Goal: Information Seeking & Learning: Check status

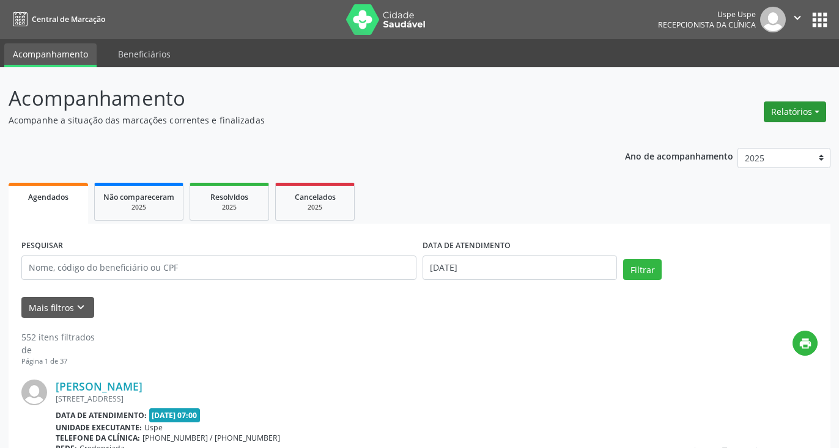
click at [790, 118] on button "Relatórios" at bounding box center [795, 112] width 62 height 21
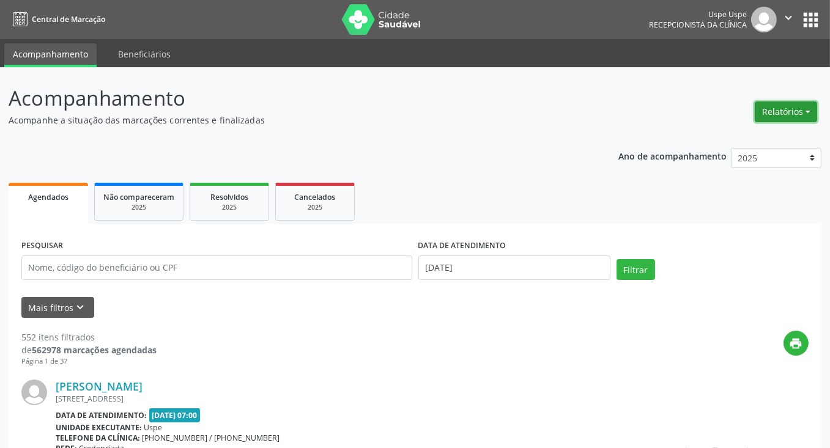
click at [788, 103] on button "Relatórios" at bounding box center [786, 112] width 62 height 21
click at [699, 136] on link "Agendamentos" at bounding box center [752, 137] width 132 height 17
select select "7"
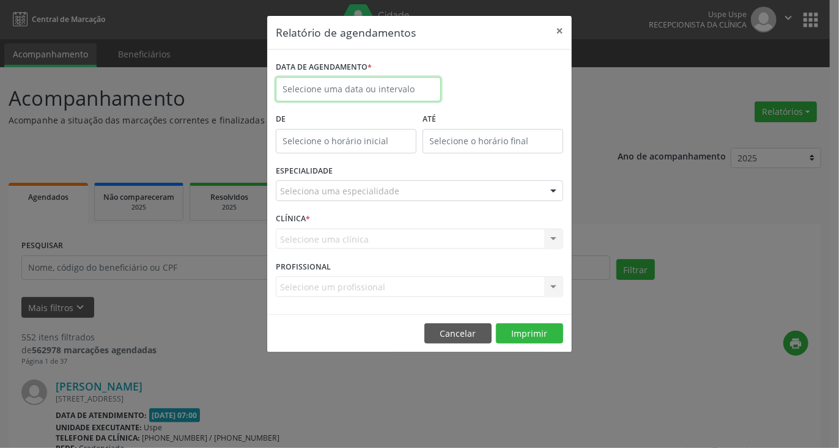
click at [401, 94] on input "text" at bounding box center [358, 89] width 165 height 24
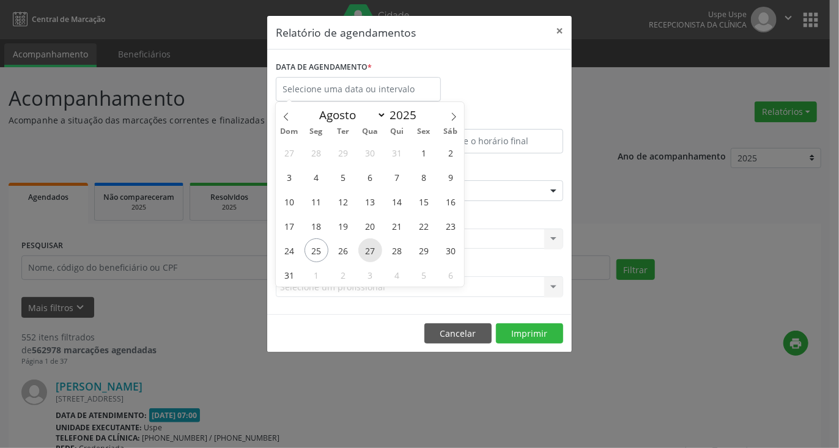
drag, startPoint x: 343, startPoint y: 253, endPoint x: 373, endPoint y: 253, distance: 29.4
click at [373, 253] on div "27 28 29 30 31 1 2 3 4 5 6 7 8 9 10 11 12 13 14 15 16 17 18 19 20 21 22 23 24 2…" at bounding box center [370, 213] width 188 height 147
click at [336, 246] on span "26" at bounding box center [344, 251] width 24 height 24
type input "[DATE]"
drag, startPoint x: 345, startPoint y: 246, endPoint x: 379, endPoint y: 246, distance: 33.6
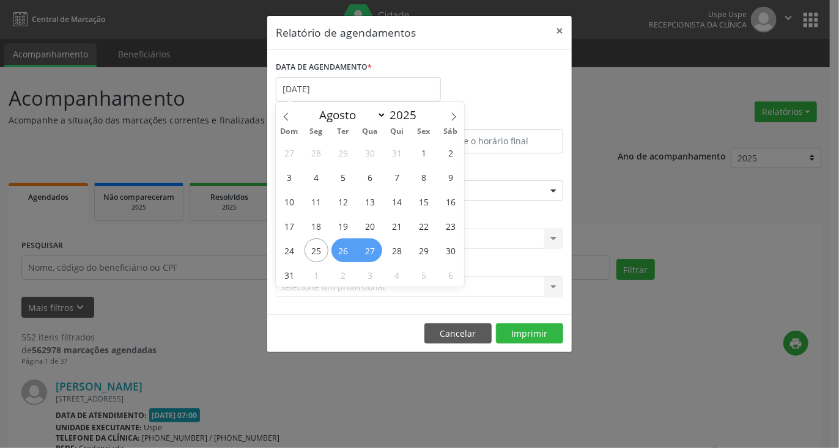
click at [379, 246] on div "27 28 29 30 31 1 2 3 4 5 6 7 8 9 10 11 12 13 14 15 16 17 18 19 20 21 22 23 24 2…" at bounding box center [370, 213] width 188 height 147
click at [374, 253] on span "27" at bounding box center [370, 251] width 24 height 24
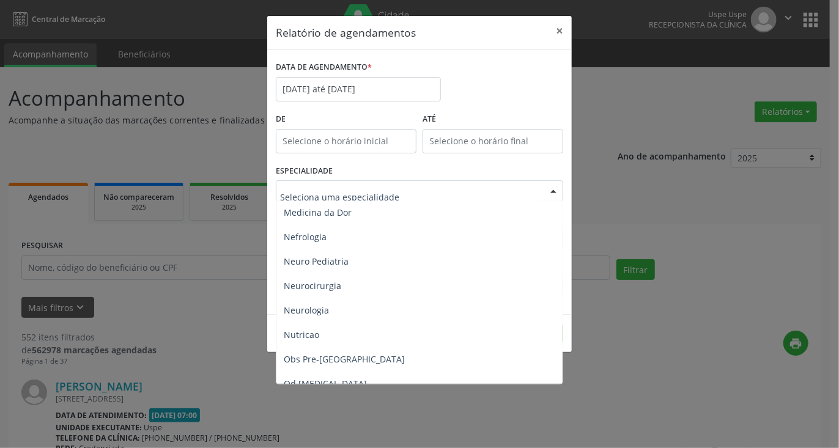
scroll to position [1162, 0]
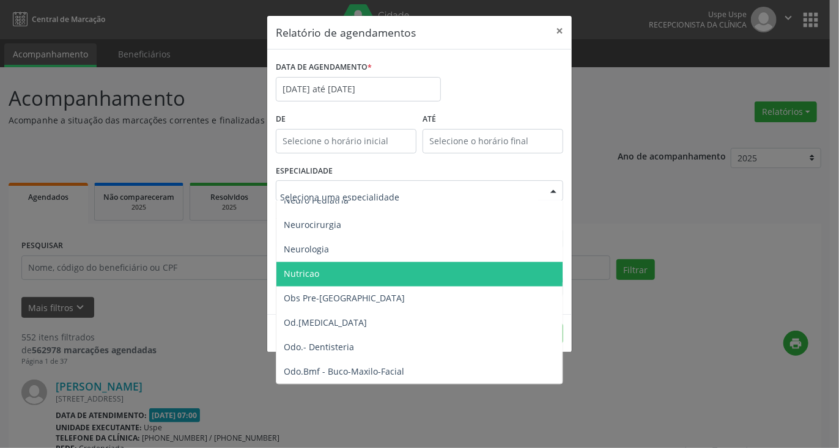
click at [305, 275] on span "Nutricao" at bounding box center [301, 275] width 35 height 12
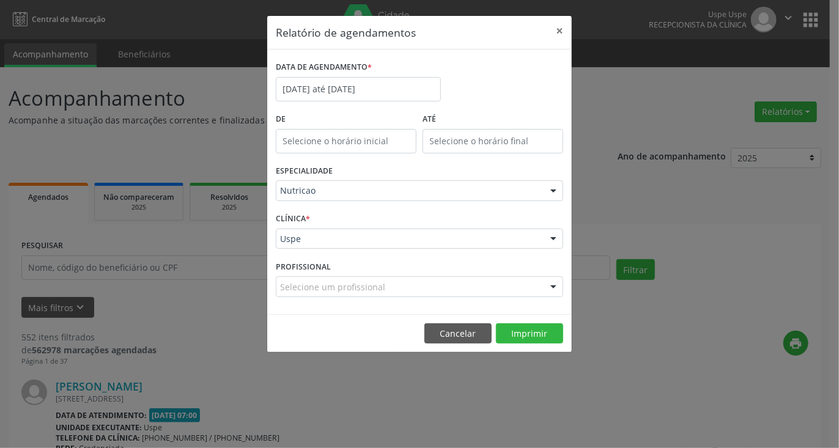
click at [514, 289] on div "Selecione um profissional" at bounding box center [420, 287] width 288 height 21
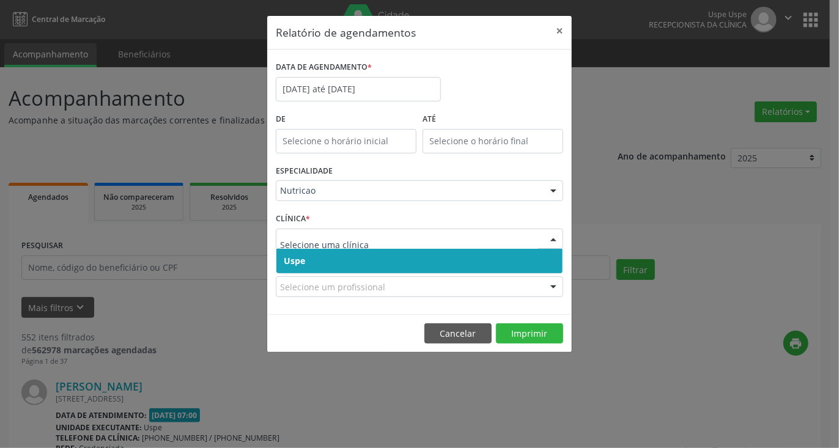
click at [305, 264] on span "Uspe" at bounding box center [294, 261] width 21 height 12
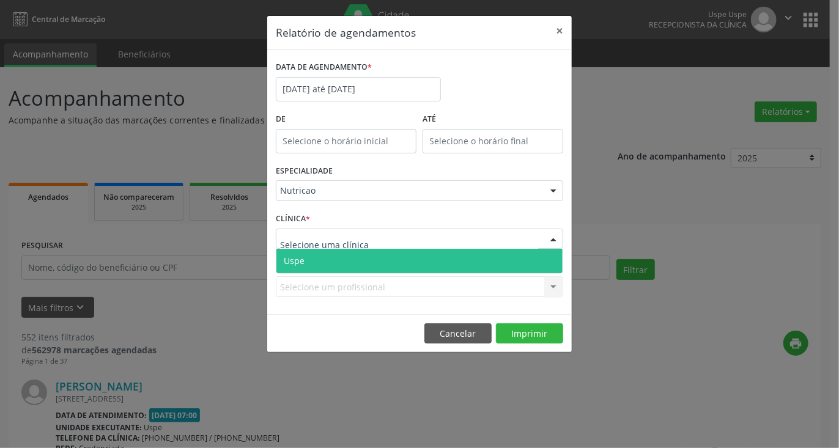
click at [310, 269] on span "Uspe" at bounding box center [420, 261] width 286 height 24
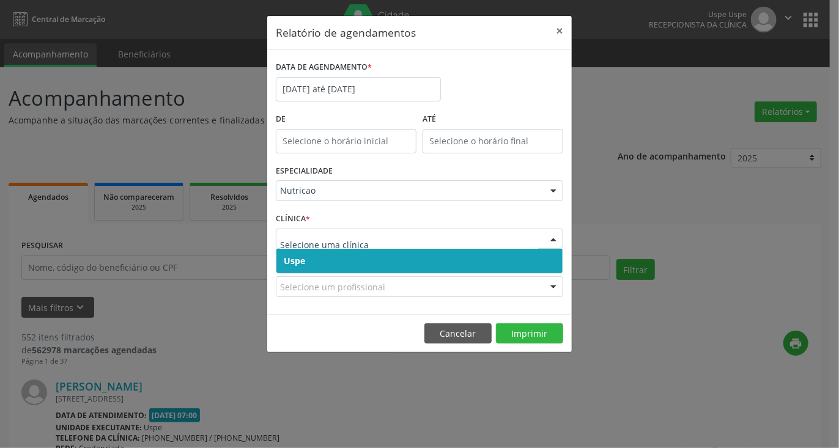
click at [324, 262] on span "Uspe" at bounding box center [420, 261] width 286 height 24
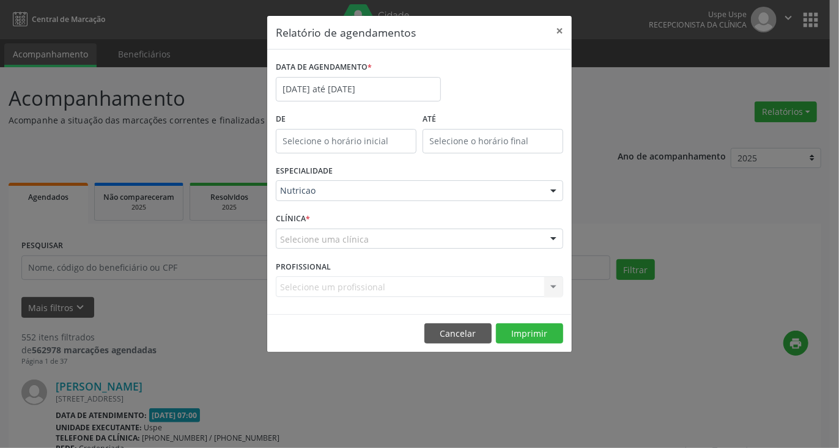
click at [280, 239] on input "text" at bounding box center [280, 245] width 0 height 24
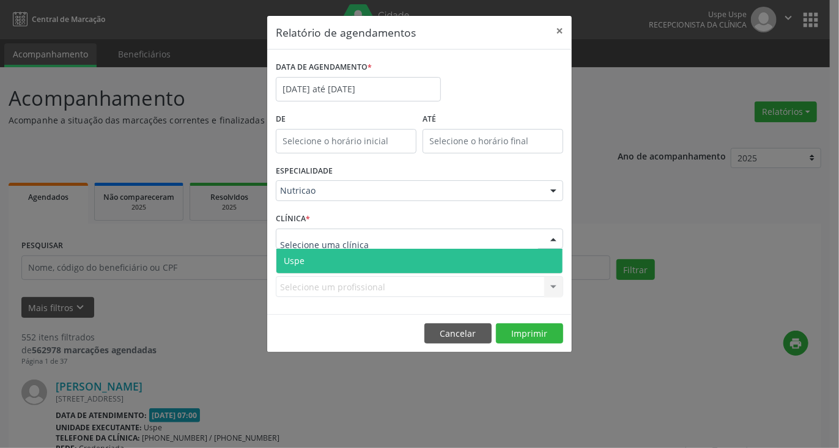
click at [330, 254] on span "Uspe" at bounding box center [420, 261] width 286 height 24
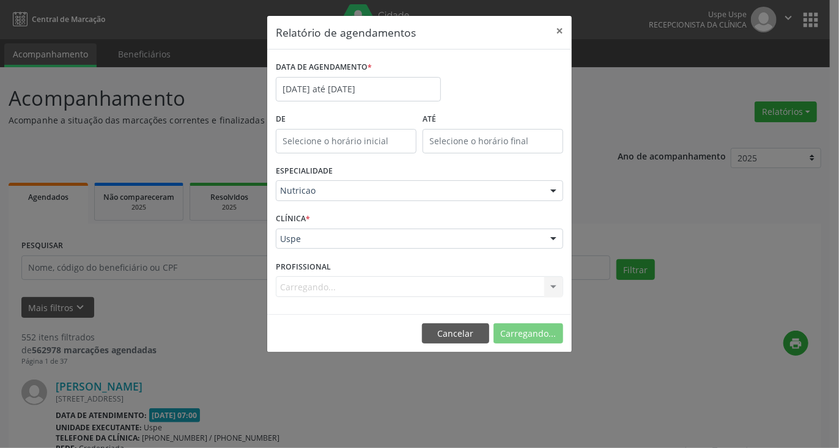
click at [330, 254] on span "Uspe" at bounding box center [420, 261] width 286 height 24
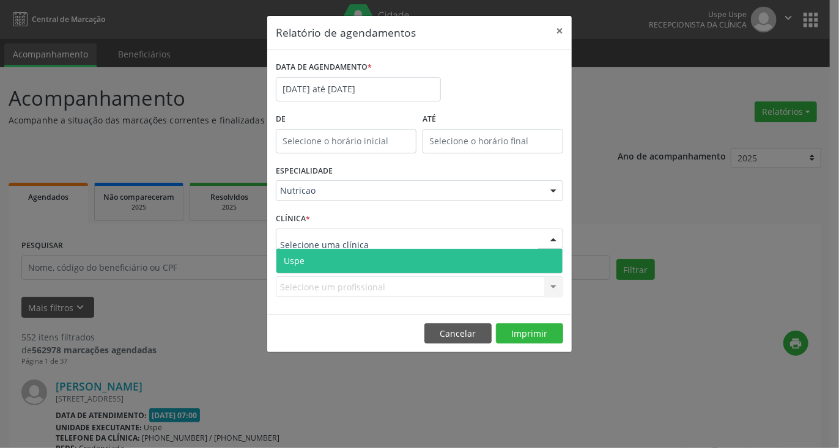
click at [327, 258] on span "Uspe" at bounding box center [420, 261] width 286 height 24
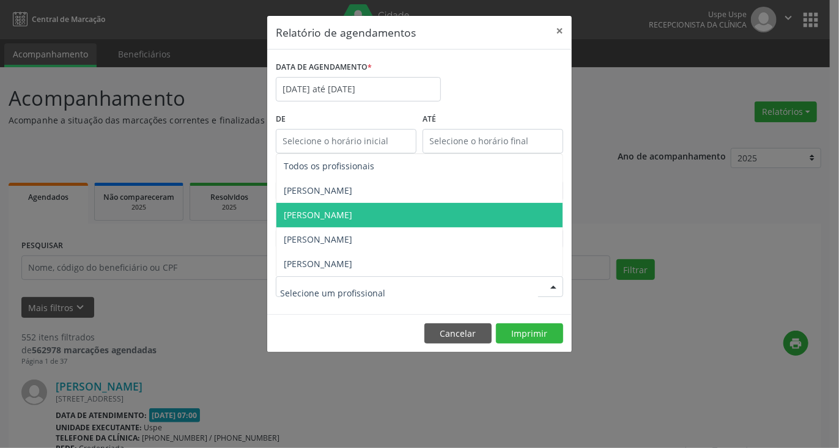
click at [330, 211] on span "[PERSON_NAME]" at bounding box center [318, 215] width 69 height 12
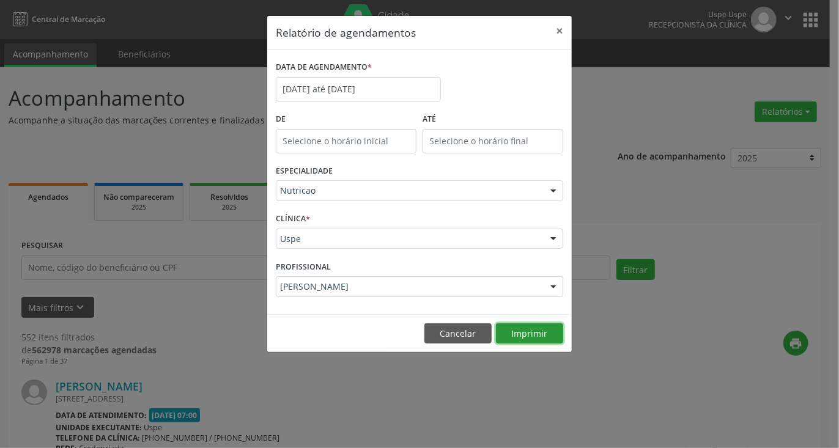
click at [543, 327] on button "Imprimir" at bounding box center [529, 334] width 67 height 21
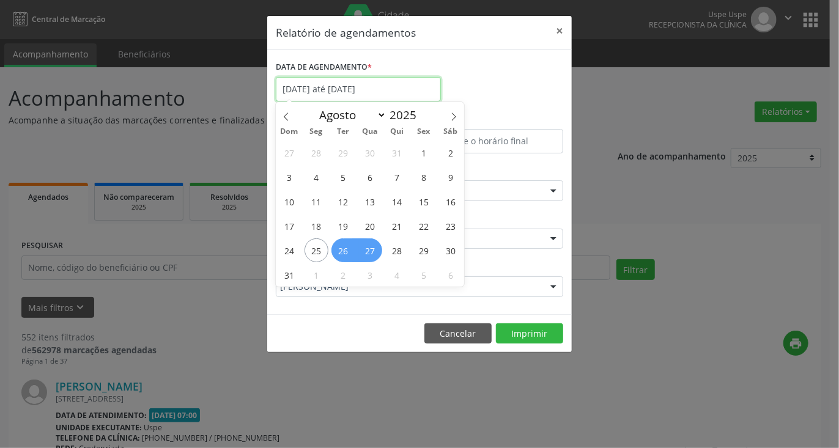
click at [387, 82] on input "[DATE] até [DATE]" at bounding box center [358, 89] width 165 height 24
click at [374, 247] on span "27" at bounding box center [370, 251] width 24 height 24
type input "[DATE]"
click at [372, 247] on span "27" at bounding box center [370, 251] width 24 height 24
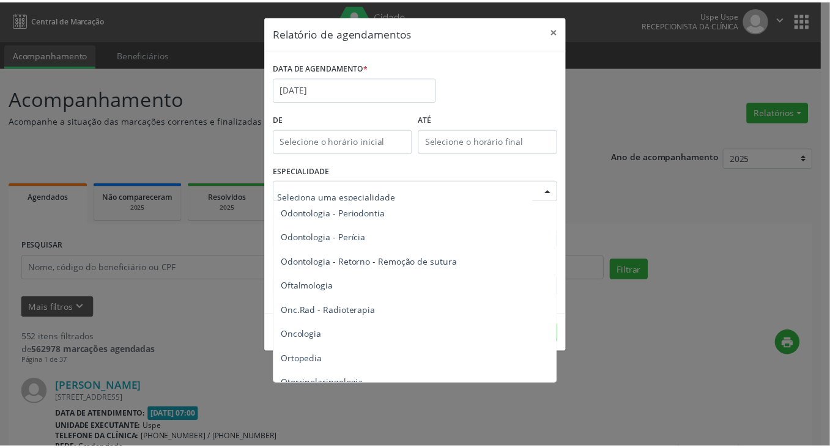
scroll to position [1652, 0]
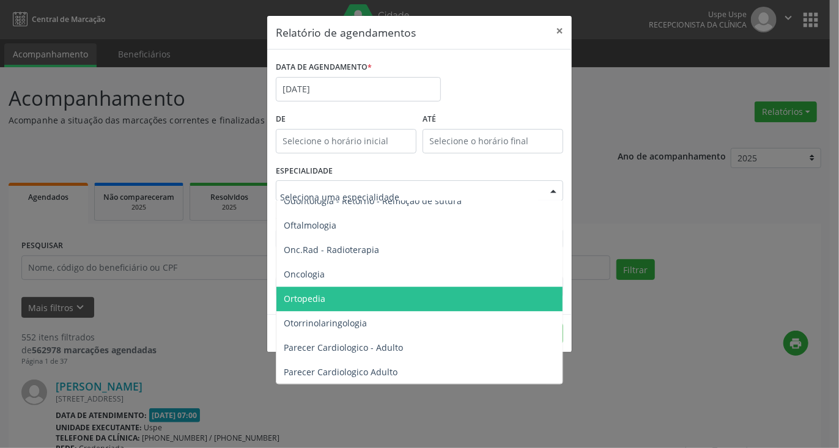
click at [321, 293] on span "Ortopedia" at bounding box center [305, 299] width 42 height 12
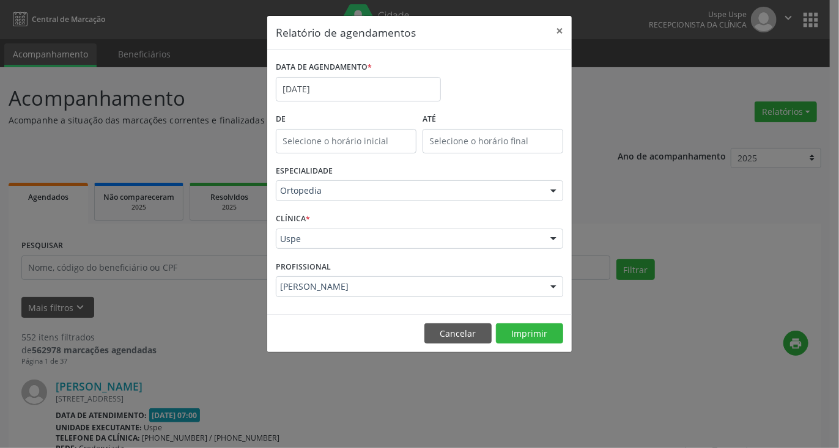
click at [640, 202] on div "Relatório de agendamentos × DATA DE AGENDAMENTO * [DATE] De ATÉ ESPECIALIDADE O…" at bounding box center [419, 224] width 839 height 448
click at [562, 28] on button "×" at bounding box center [560, 31] width 24 height 30
